Goal: Find specific page/section: Find specific page/section

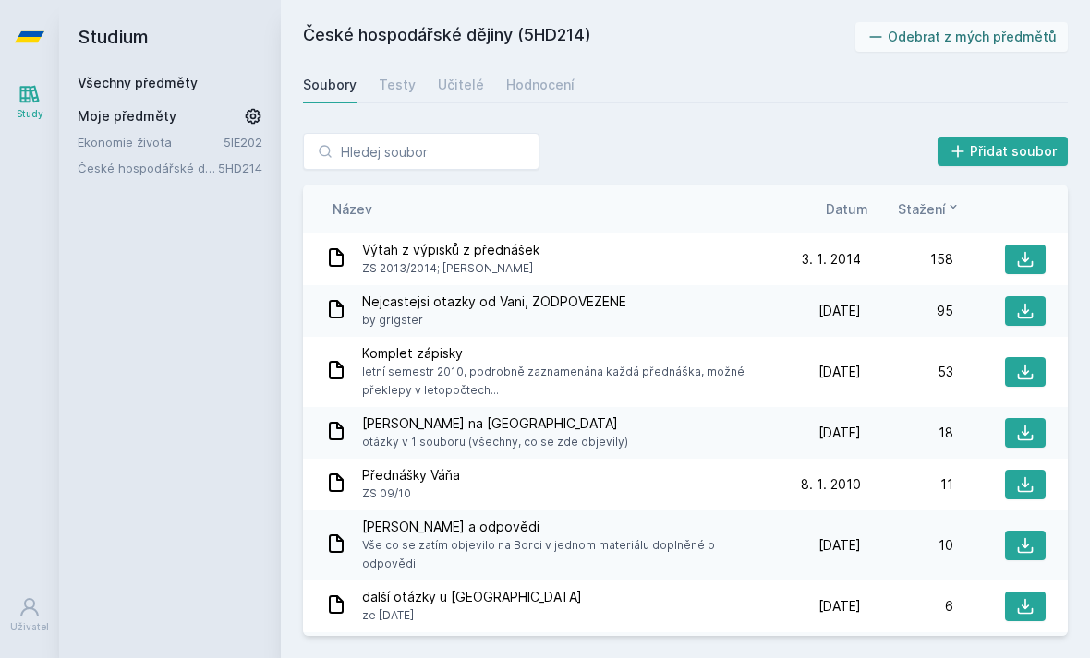
click at [151, 117] on span "Moje předměty" at bounding box center [127, 116] width 99 height 18
click at [160, 79] on link "Všechny předměty" at bounding box center [138, 83] width 120 height 16
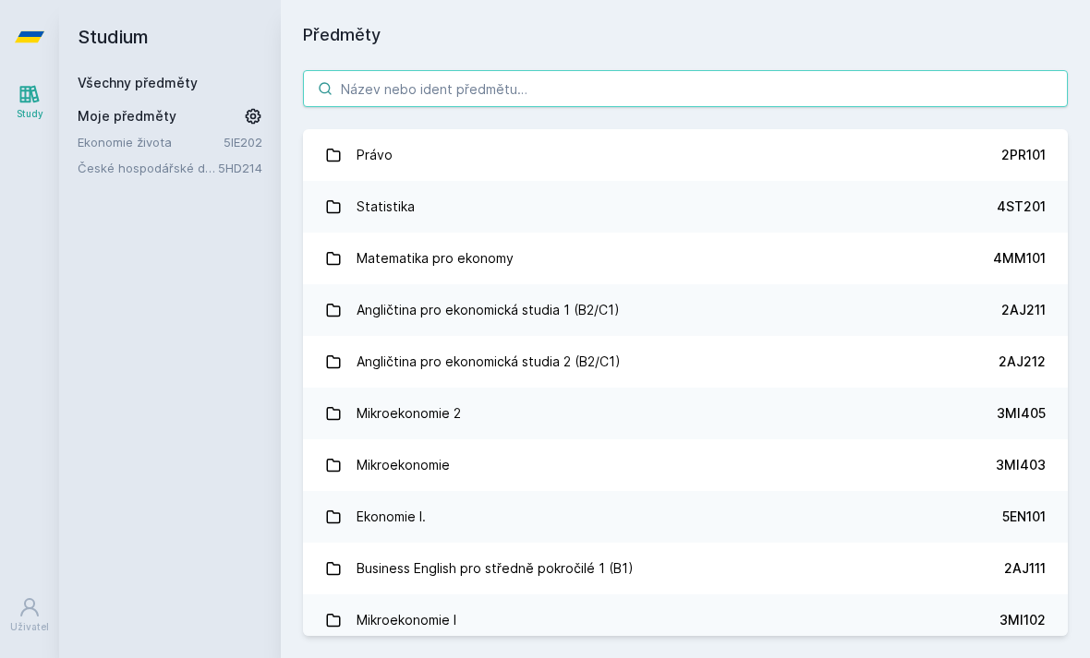
click at [445, 80] on input "search" at bounding box center [685, 88] width 765 height 37
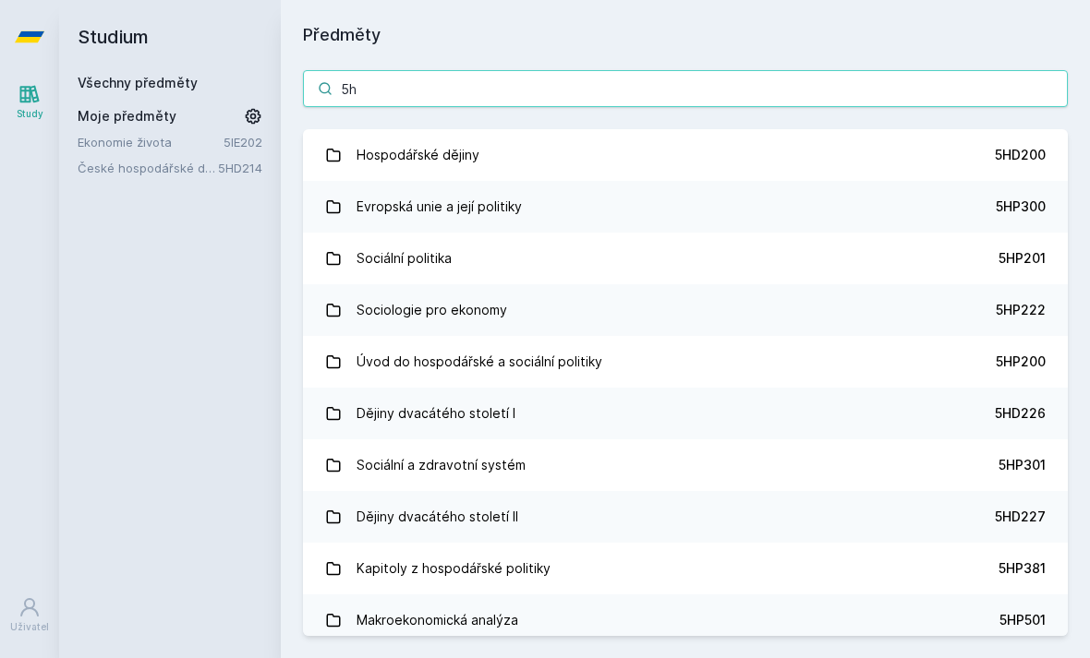
type input "5hp"
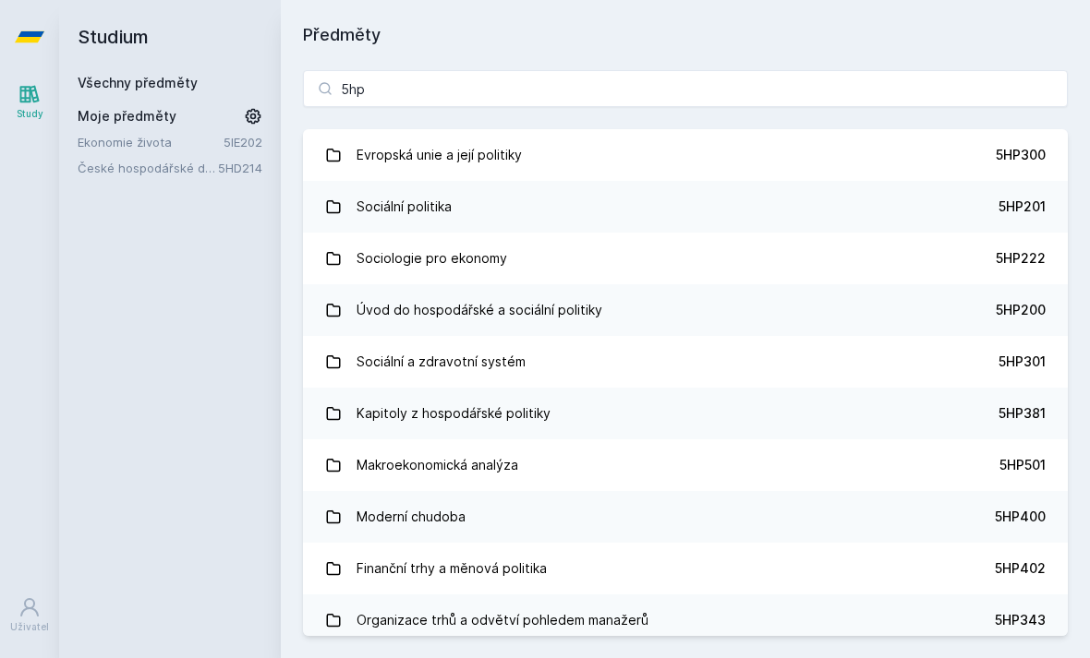
click at [592, 160] on link "Evropská unie a její politiky 5HP300" at bounding box center [685, 155] width 765 height 52
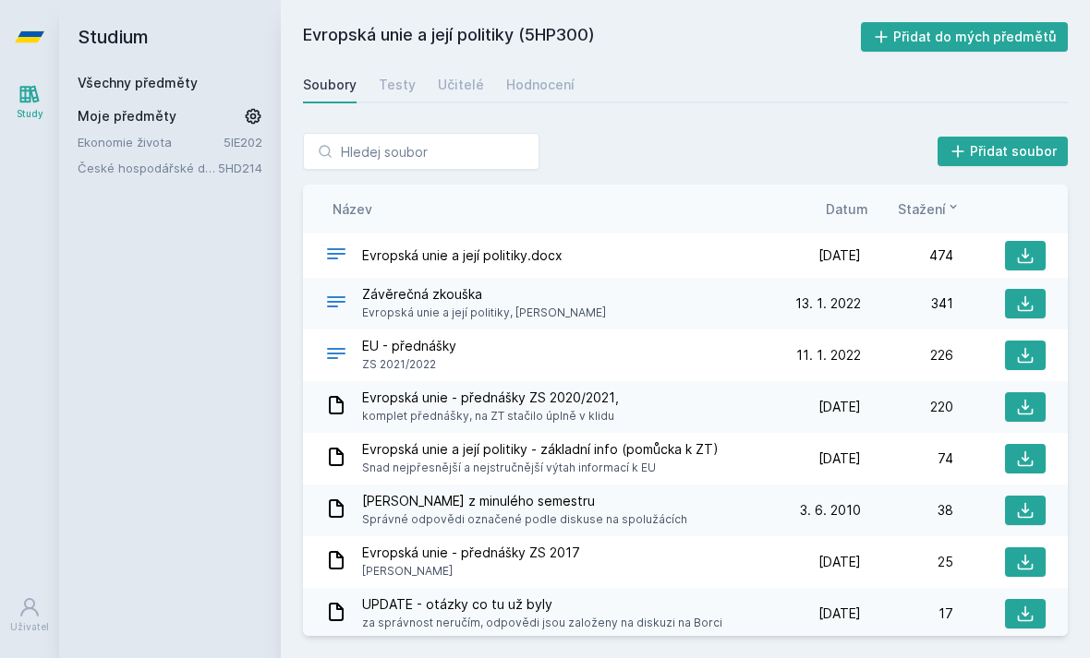
click at [542, 81] on div "Hodnocení" at bounding box center [540, 85] width 68 height 18
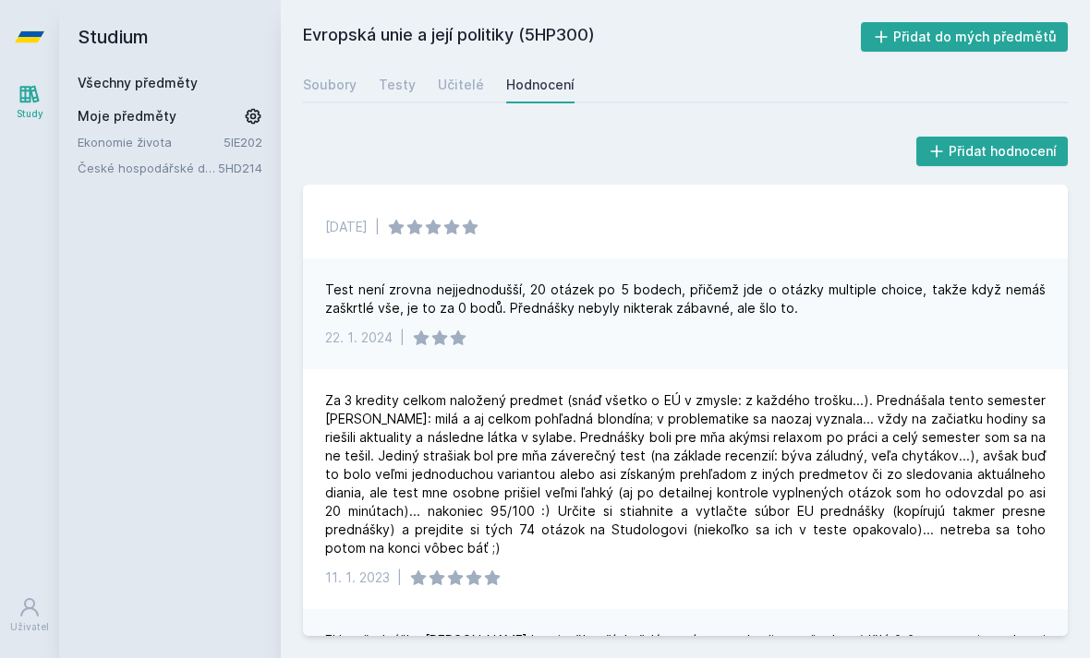
click at [331, 78] on div "Soubory" at bounding box center [330, 85] width 54 height 18
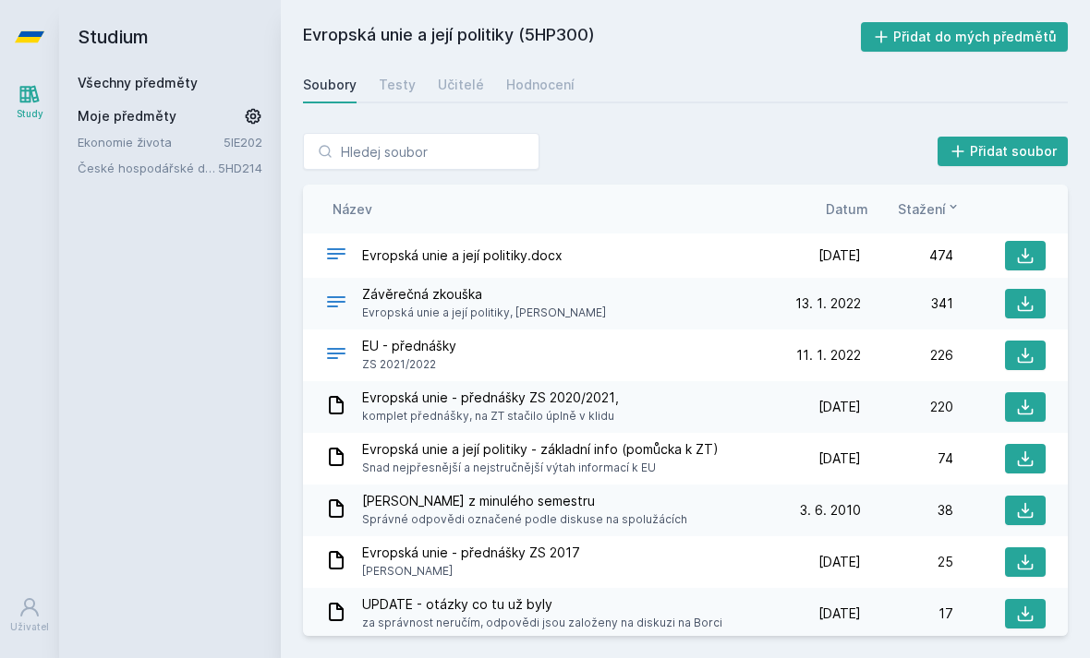
click at [1025, 255] on icon at bounding box center [1026, 256] width 16 height 16
click at [1021, 300] on icon at bounding box center [1025, 304] width 18 height 18
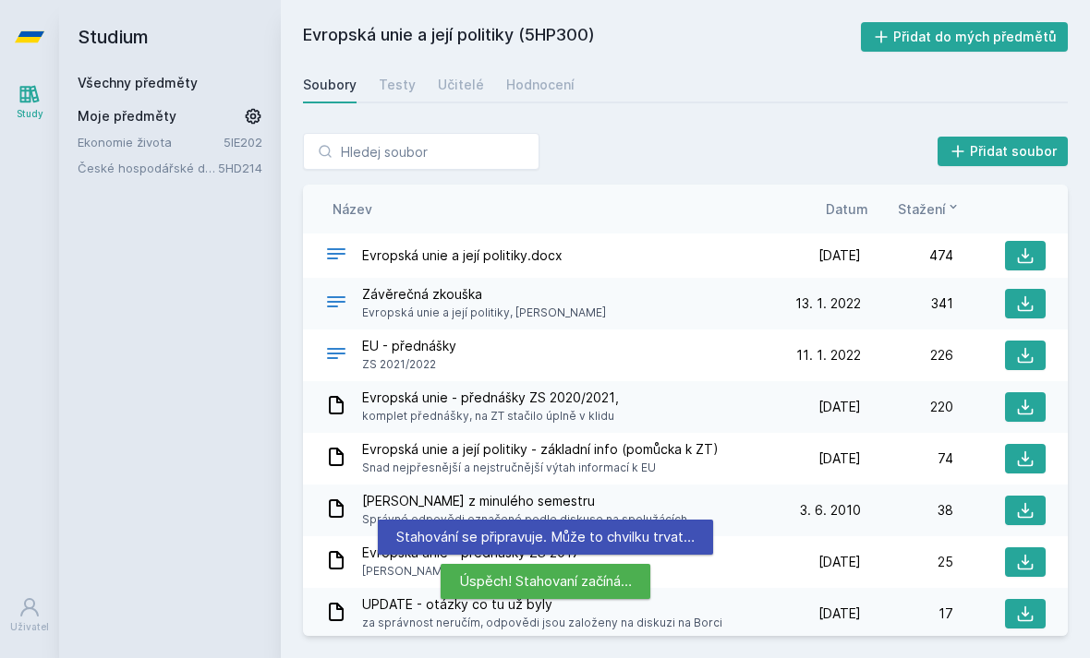
click at [1032, 351] on icon at bounding box center [1025, 355] width 18 height 18
